Goal: Navigation & Orientation: Find specific page/section

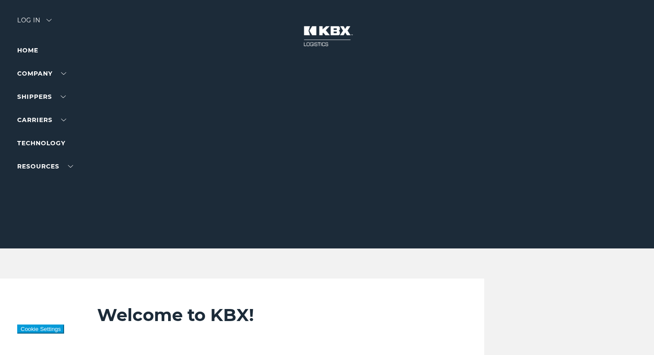
click at [48, 21] on div "Log in" at bounding box center [34, 23] width 34 height 12
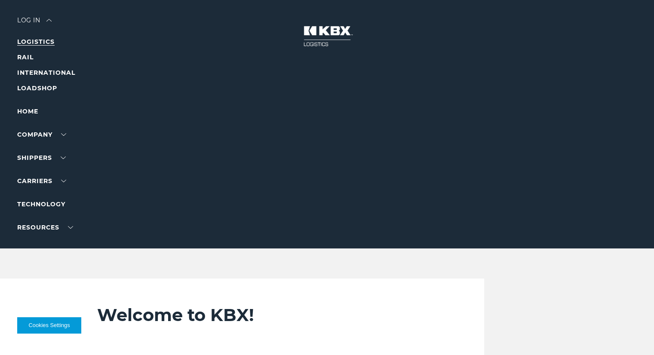
click at [43, 41] on link "LOGISTICS" at bounding box center [35, 42] width 37 height 8
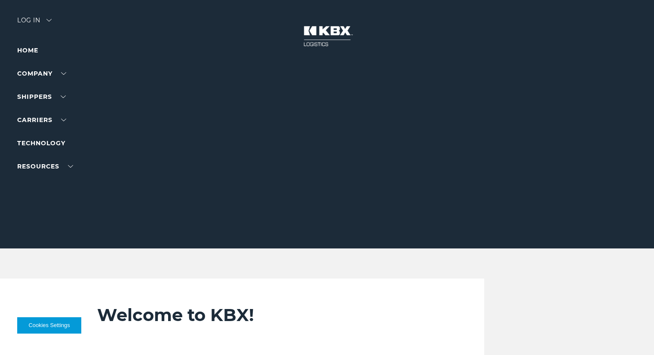
click at [41, 18] on div "Log in" at bounding box center [34, 23] width 34 height 12
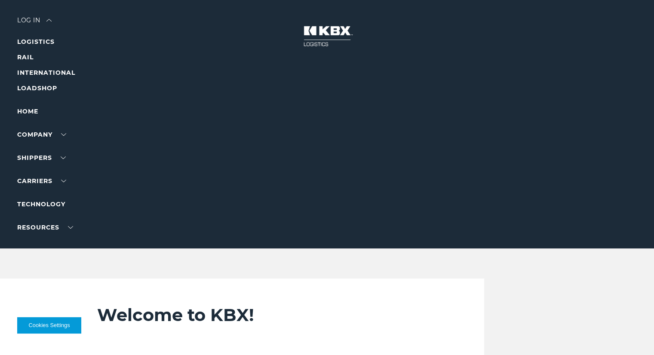
click at [49, 45] on li "LOGISTICS" at bounding box center [54, 42] width 75 height 10
click at [52, 40] on link "LOGISTICS" at bounding box center [35, 42] width 37 height 8
